Goal: Task Accomplishment & Management: Manage account settings

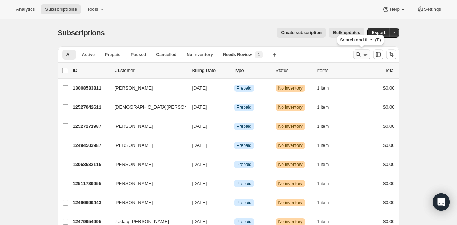
click at [364, 50] on button "Search and filter results" at bounding box center [361, 54] width 17 height 10
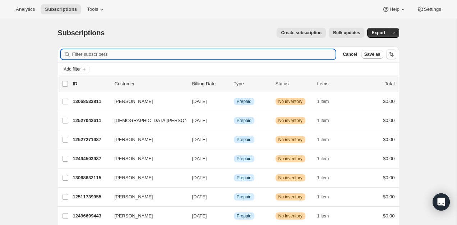
click at [289, 54] on input "Filter subscribers" at bounding box center [204, 54] width 264 height 10
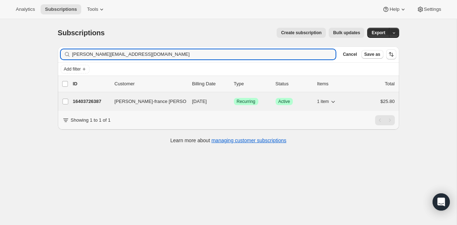
type input "mary-f.despault@outlook.fr"
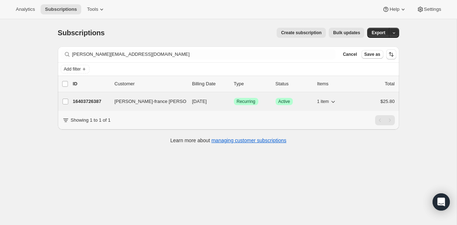
click at [86, 101] on p "16403726387" at bounding box center [91, 101] width 36 height 7
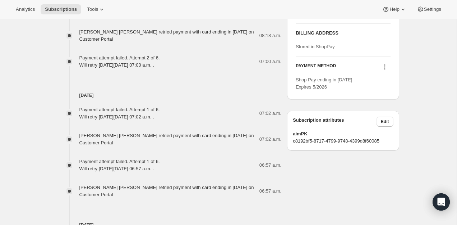
scroll to position [403, 0]
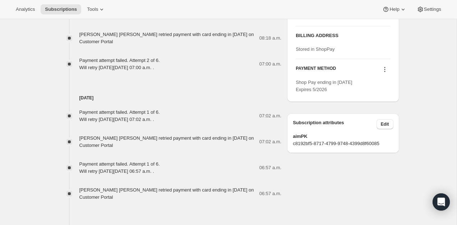
click at [381, 73] on icon at bounding box center [384, 69] width 7 height 7
click at [385, 70] on icon at bounding box center [384, 69] width 1 height 1
click at [375, 98] on span "Send link to update card" at bounding box center [383, 96] width 50 height 5
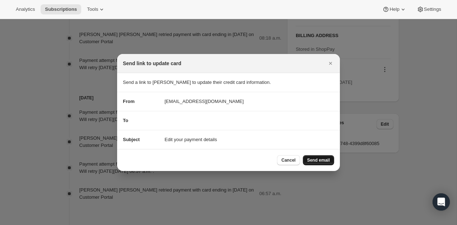
click at [323, 159] on span "Send email" at bounding box center [318, 160] width 23 height 6
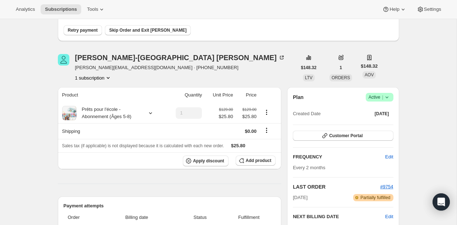
scroll to position [98, 0]
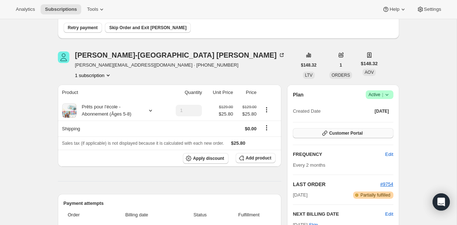
click at [338, 134] on span "Customer Portal" at bounding box center [345, 133] width 33 height 6
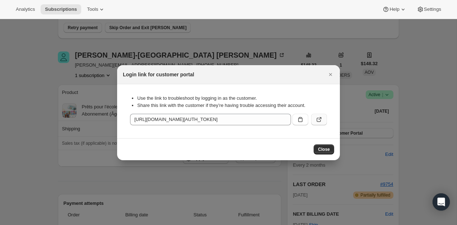
click at [321, 121] on icon ":rcc:" at bounding box center [318, 119] width 7 height 7
click at [327, 77] on button "Close" at bounding box center [330, 74] width 10 height 10
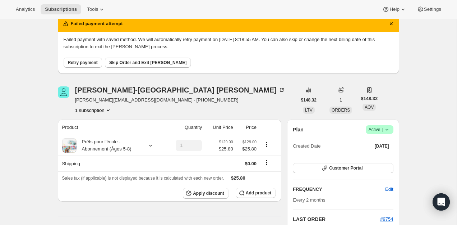
scroll to position [68, 0]
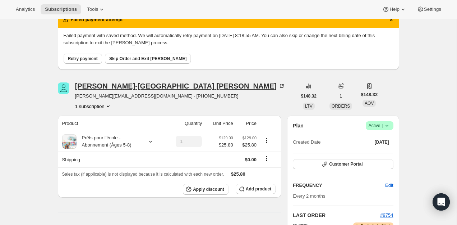
click at [278, 87] on icon at bounding box center [281, 85] width 7 height 7
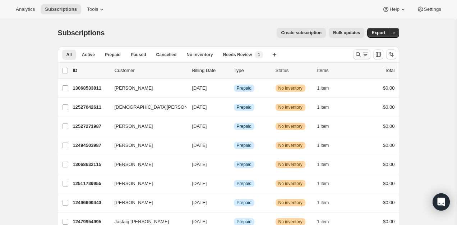
click at [362, 50] on button "Search and filter results" at bounding box center [361, 54] width 17 height 10
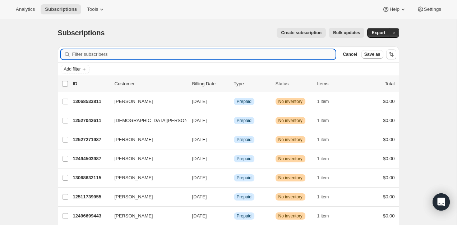
click at [277, 55] on input "Filter subscribers" at bounding box center [204, 54] width 264 height 10
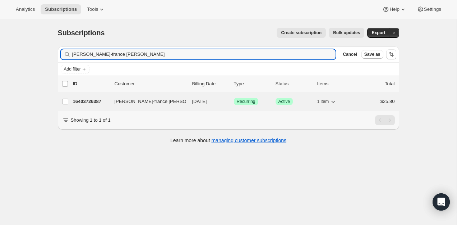
type input "Marie-france Despault"
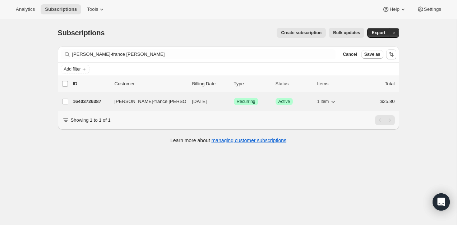
click at [78, 102] on p "16403726387" at bounding box center [91, 101] width 36 height 7
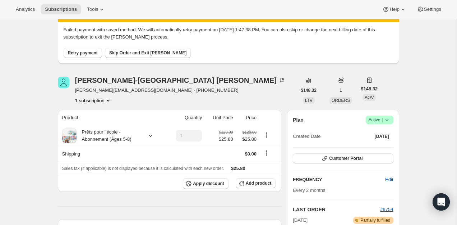
scroll to position [50, 0]
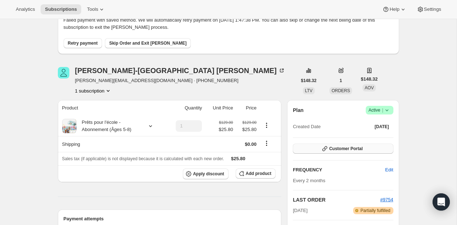
click at [338, 148] on span "Customer Portal" at bounding box center [345, 148] width 33 height 6
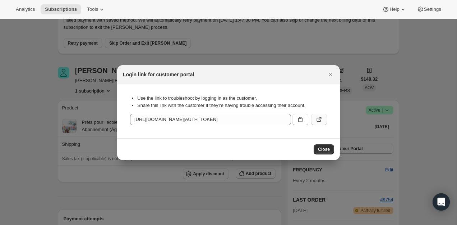
click at [322, 119] on icon ":rc8:" at bounding box center [318, 119] width 7 height 7
click at [333, 76] on icon "Close" at bounding box center [330, 74] width 7 height 7
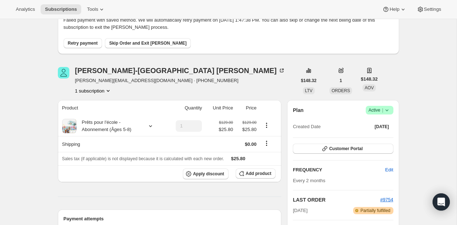
click at [87, 40] on button "Retry payment" at bounding box center [83, 43] width 38 height 10
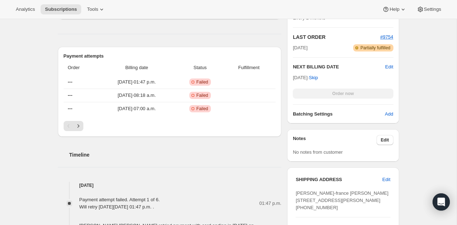
scroll to position [178, 0]
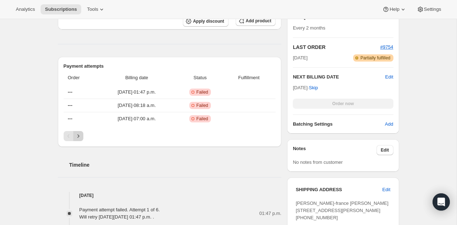
click at [74, 138] on button "Next" at bounding box center [78, 136] width 10 height 10
click at [67, 138] on icon "Previous" at bounding box center [68, 135] width 7 height 7
click at [80, 137] on icon "Next" at bounding box center [78, 135] width 7 height 7
click at [77, 136] on icon "Next" at bounding box center [78, 135] width 7 height 7
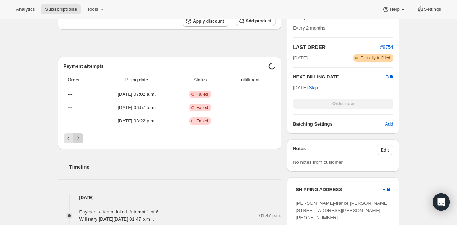
click at [77, 136] on icon "Next" at bounding box center [78, 137] width 2 height 3
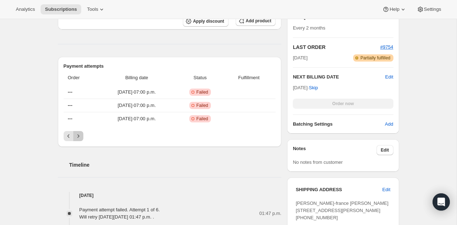
click at [77, 136] on icon "Next" at bounding box center [78, 135] width 7 height 7
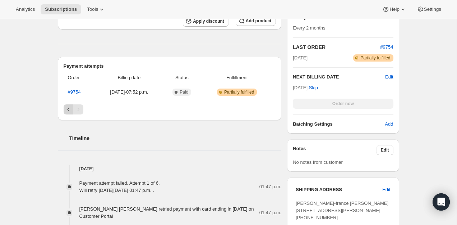
click at [68, 112] on icon "Previous" at bounding box center [68, 109] width 7 height 7
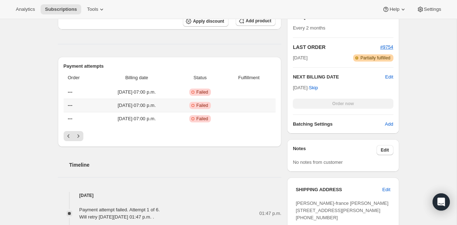
scroll to position [0, 0]
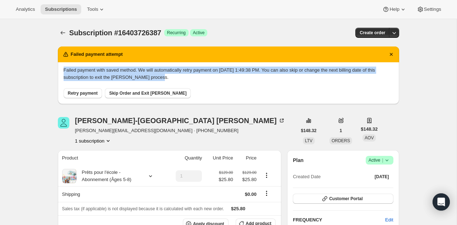
drag, startPoint x: 231, startPoint y: 77, endPoint x: 231, endPoint y: 63, distance: 13.7
click at [231, 63] on div "Failed payment with saved method. We will automatically retry payment on [DATE]…" at bounding box center [228, 83] width 341 height 42
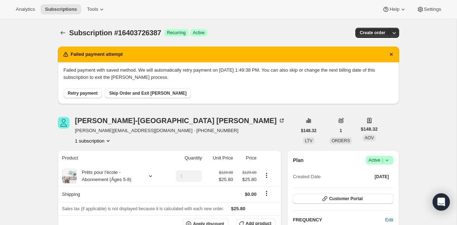
click at [215, 85] on div "Retry payment Skip Order and Exit [PERSON_NAME]" at bounding box center [229, 89] width 330 height 17
drag, startPoint x: 188, startPoint y: 91, endPoint x: 105, endPoint y: 73, distance: 85.2
click at [105, 73] on span "Failed payment with saved method. We will automatically retry payment on [DATE]…" at bounding box center [229, 82] width 330 height 32
drag, startPoint x: 84, startPoint y: 92, endPoint x: 455, endPoint y: 59, distance: 372.5
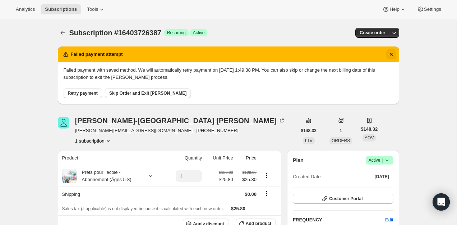
click at [388, 54] on icon "Dismiss notification" at bounding box center [391, 54] width 7 height 7
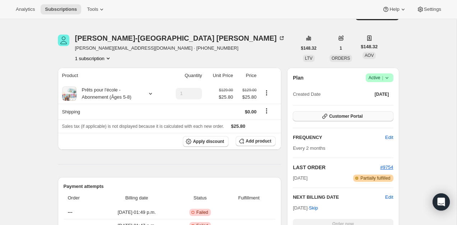
scroll to position [18, 0]
click at [365, 114] on button "Customer Portal" at bounding box center [343, 116] width 100 height 10
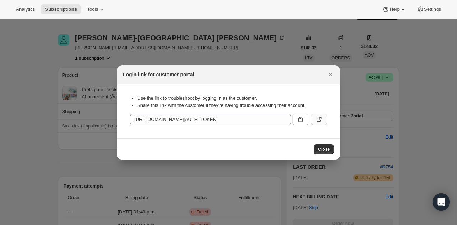
click at [318, 118] on icon ":r1j:" at bounding box center [318, 119] width 7 height 7
click at [329, 71] on icon "Close" at bounding box center [330, 74] width 7 height 7
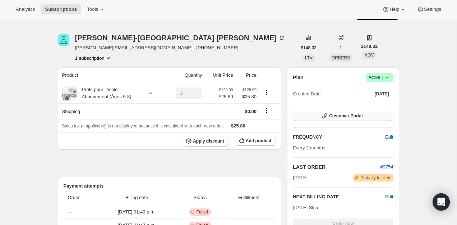
click at [348, 115] on span "Customer Portal" at bounding box center [345, 116] width 33 height 6
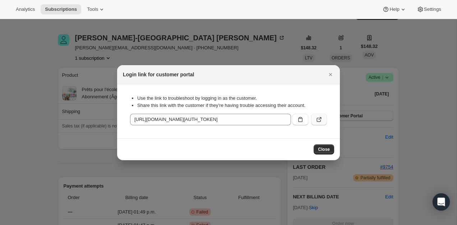
click at [318, 119] on icon ":r1j:" at bounding box center [318, 119] width 7 height 7
